Goal: Transaction & Acquisition: Purchase product/service

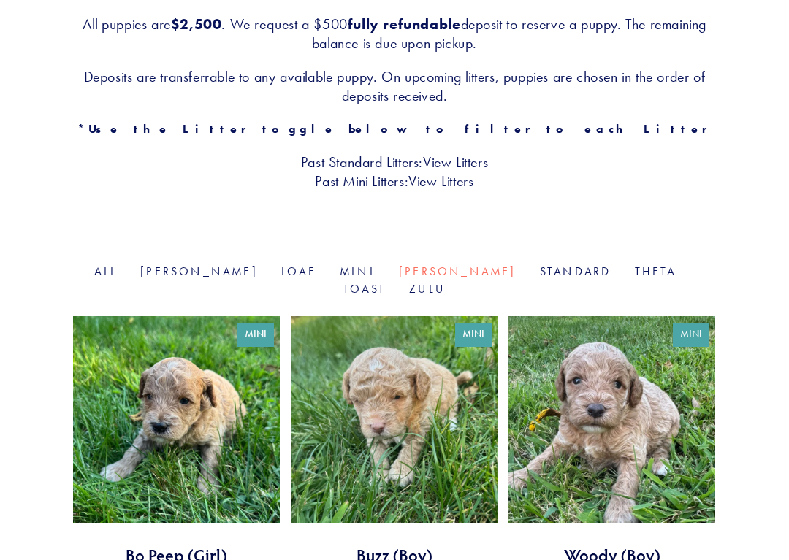
scroll to position [330, 0]
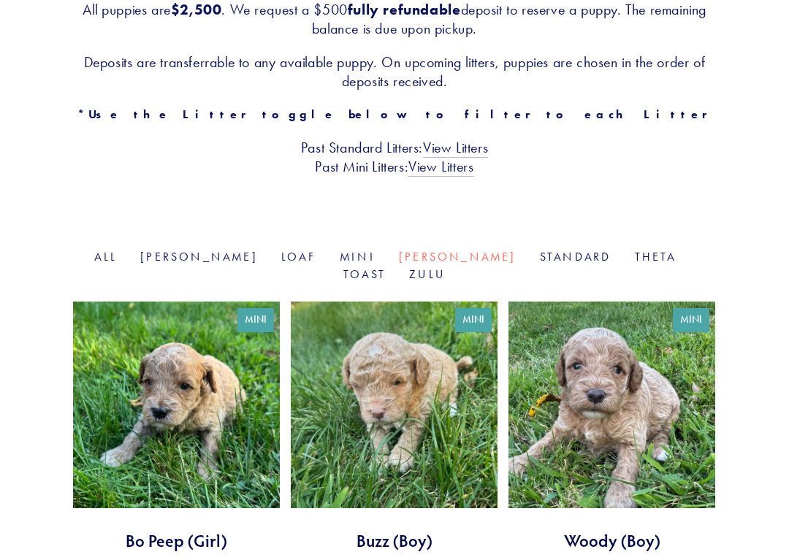
click at [340, 250] on link "Mini" at bounding box center [358, 257] width 36 height 14
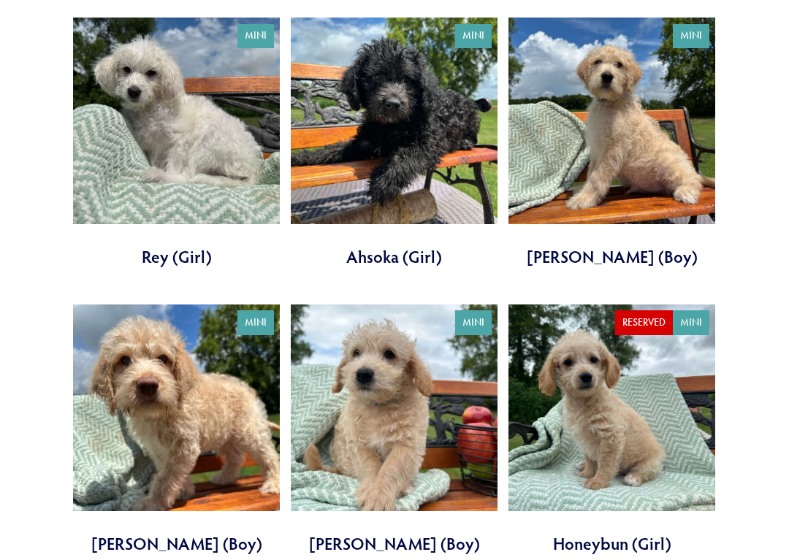
scroll to position [615, 0]
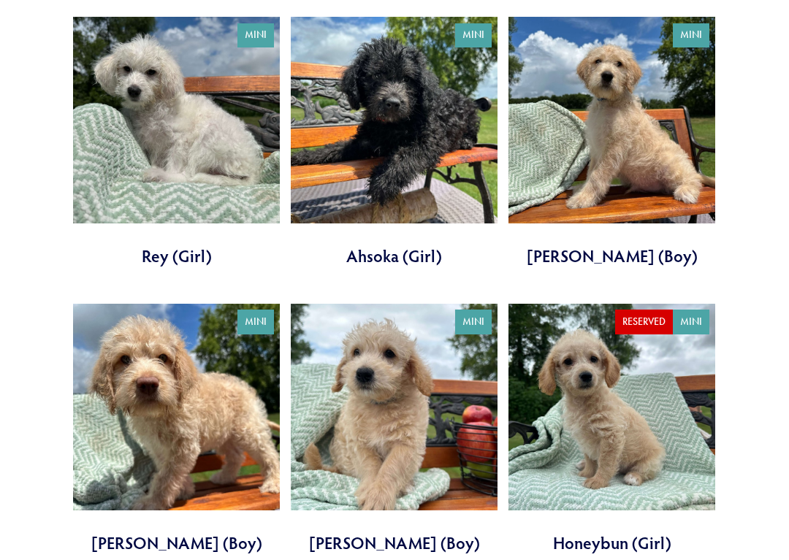
click at [189, 381] on link at bounding box center [176, 429] width 207 height 251
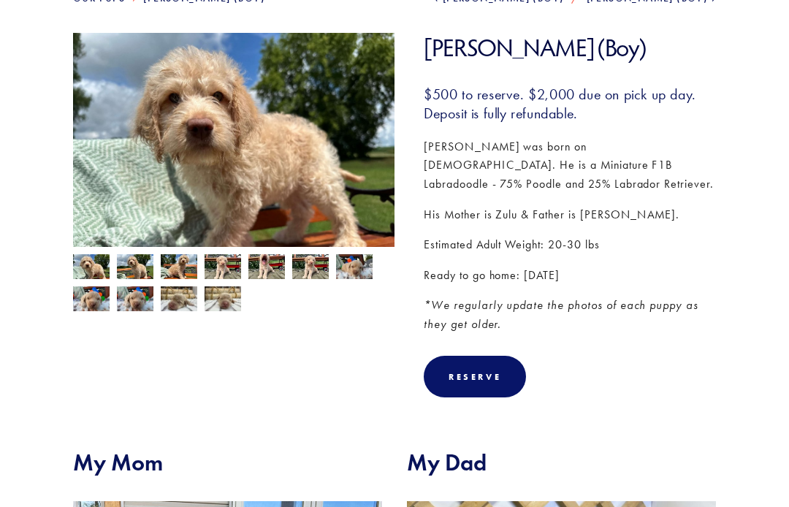
scroll to position [161, 0]
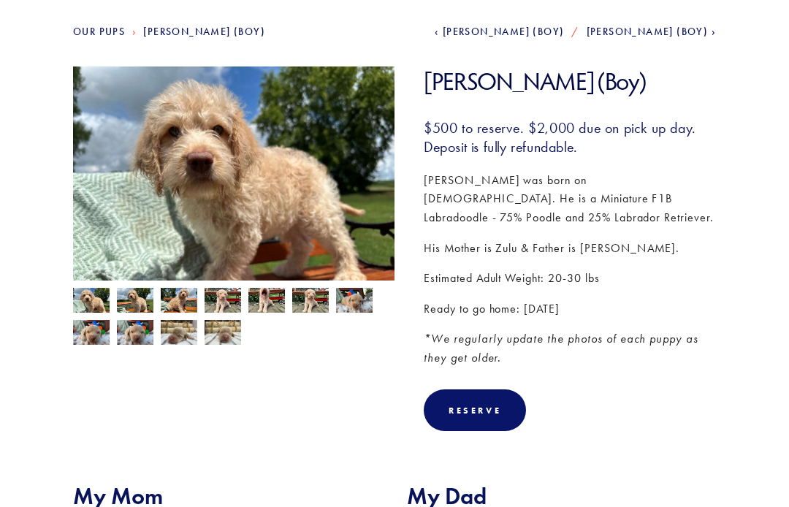
click at [311, 297] on img at bounding box center [310, 302] width 37 height 28
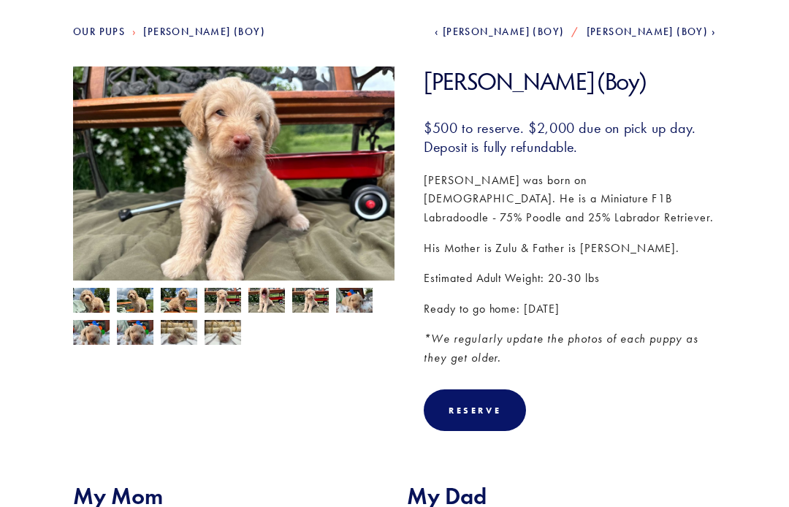
click at [353, 305] on img at bounding box center [354, 301] width 37 height 28
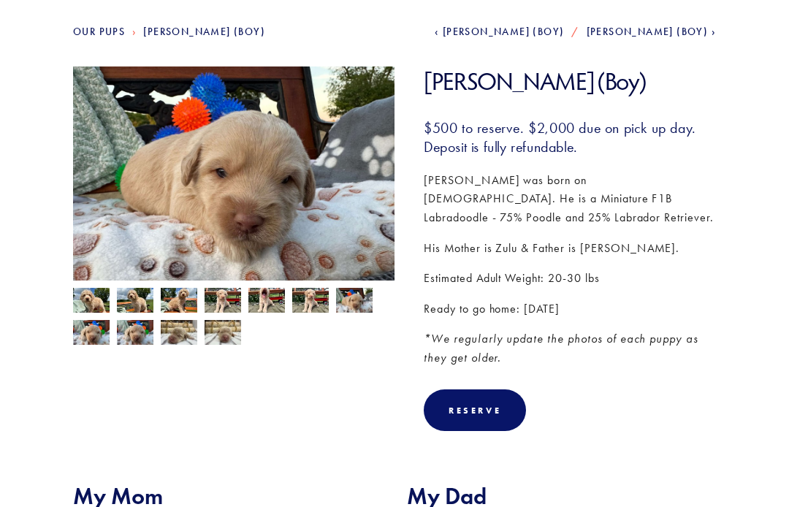
click at [96, 295] on img at bounding box center [91, 302] width 37 height 28
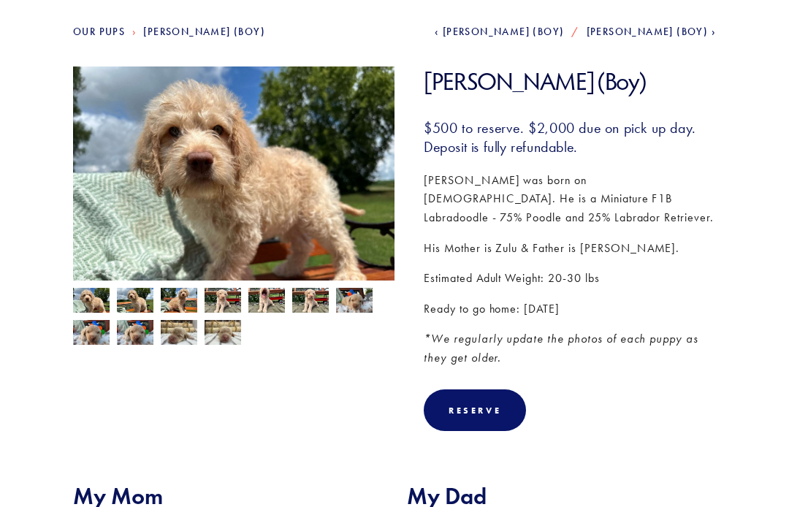
scroll to position [161, 0]
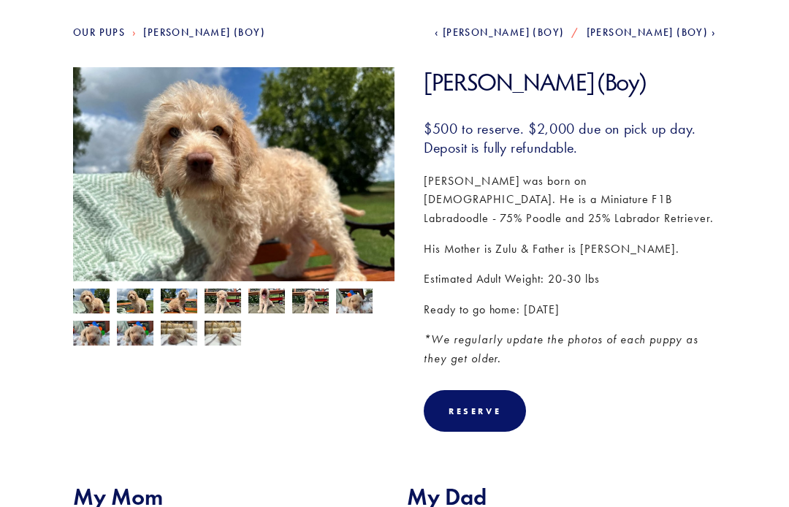
click at [137, 293] on img at bounding box center [135, 303] width 37 height 28
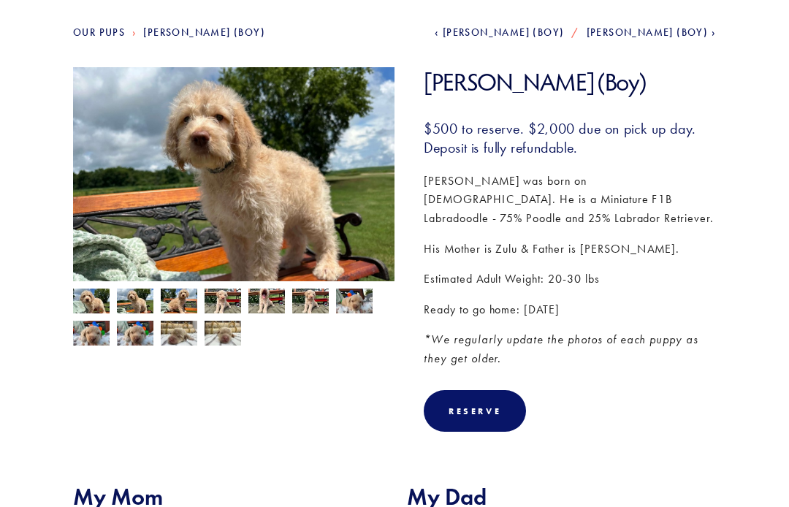
click at [176, 296] on img at bounding box center [179, 303] width 37 height 28
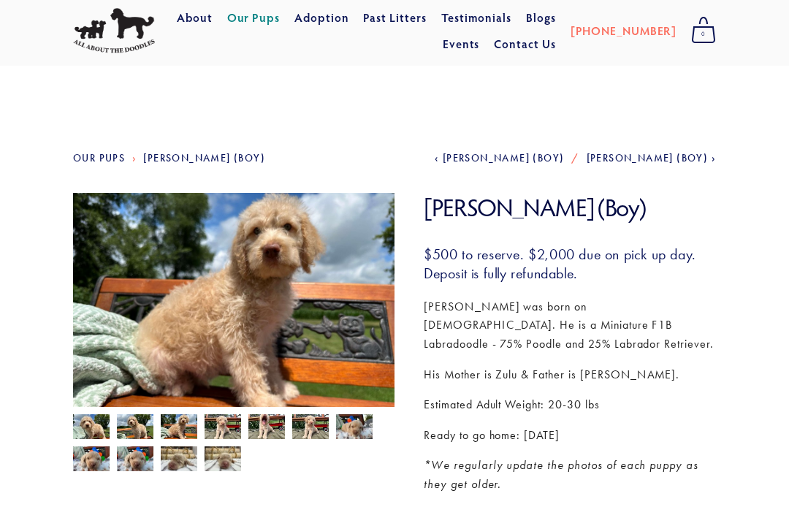
scroll to position [0, 0]
